Goal: Navigation & Orientation: Find specific page/section

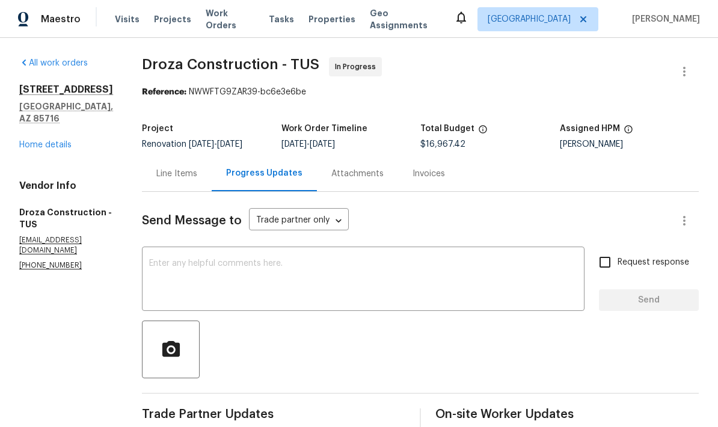
scroll to position [45, 0]
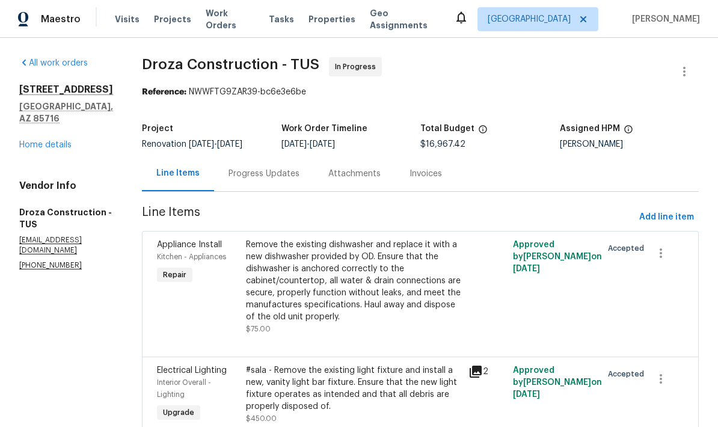
click at [31, 141] on link "Home details" at bounding box center [45, 145] width 52 height 8
